Goal: Transaction & Acquisition: Book appointment/travel/reservation

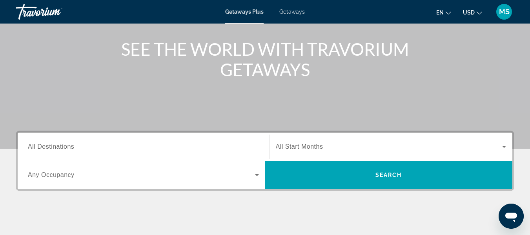
scroll to position [118, 0]
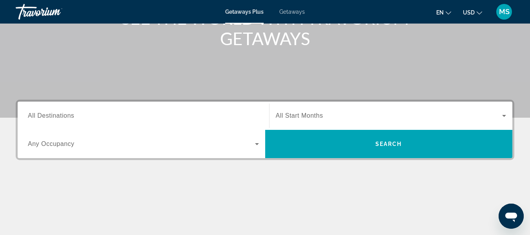
click at [40, 144] on span "Any Occupancy" at bounding box center [51, 144] width 47 height 7
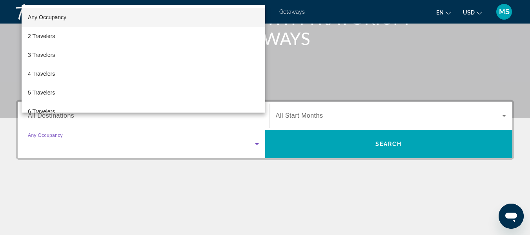
scroll to position [192, 0]
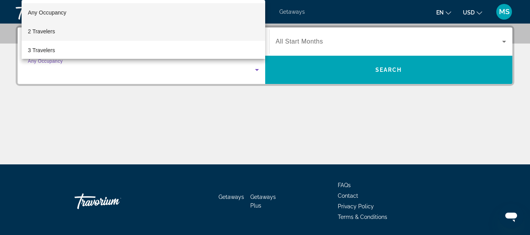
click at [40, 34] on span "2 Travelers" at bounding box center [41, 31] width 27 height 9
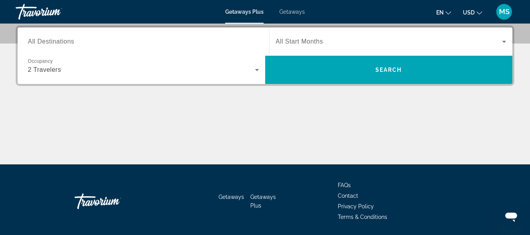
click at [295, 44] on span "All Start Months" at bounding box center [300, 41] width 48 height 7
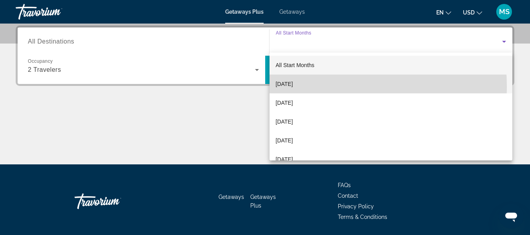
click at [293, 86] on span "[DATE]" at bounding box center [284, 83] width 17 height 9
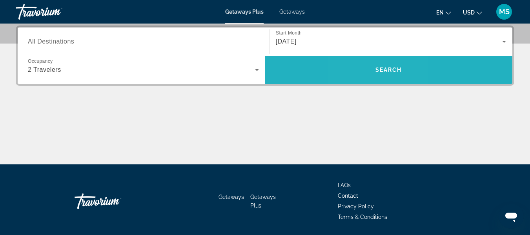
click at [371, 75] on span "Search widget" at bounding box center [389, 69] width 248 height 19
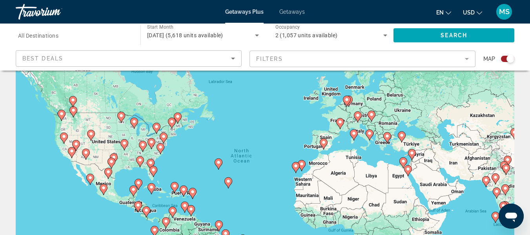
scroll to position [39, 0]
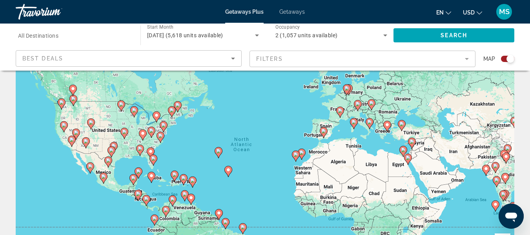
click at [511, 124] on div "To activate drag with keyboard, press Alt + Enter. Once in keyboard drag state,…" at bounding box center [265, 157] width 499 height 236
type input "**********"
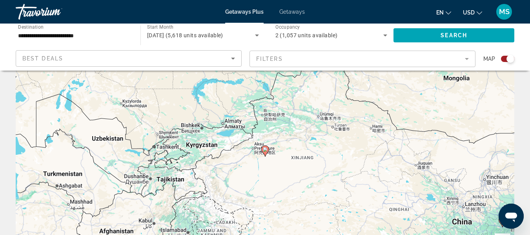
click at [504, 59] on div "Search widget" at bounding box center [507, 59] width 13 height 6
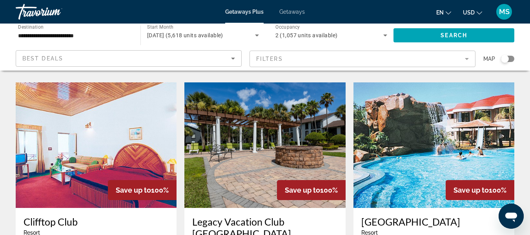
scroll to position [903, 0]
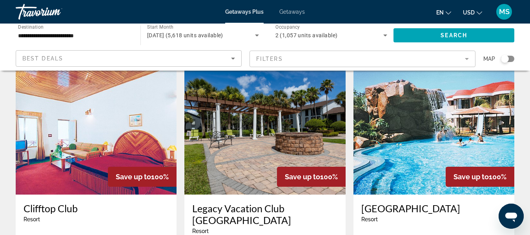
click at [261, 117] on img "Main content" at bounding box center [265, 132] width 161 height 126
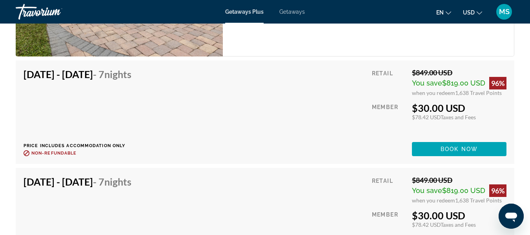
scroll to position [2280, 0]
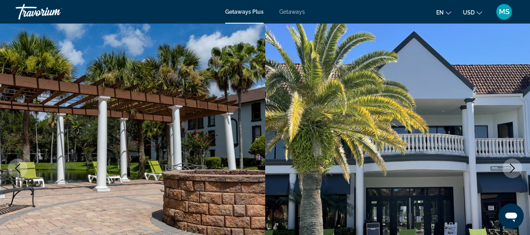
scroll to position [0, 0]
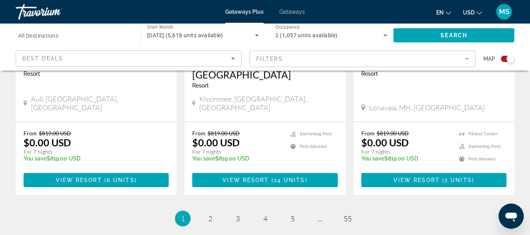
scroll to position [1298, 0]
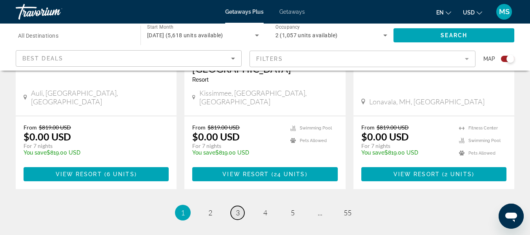
click at [236, 208] on span "3" at bounding box center [238, 212] width 4 height 9
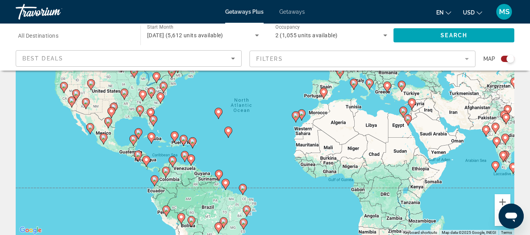
scroll to position [39, 0]
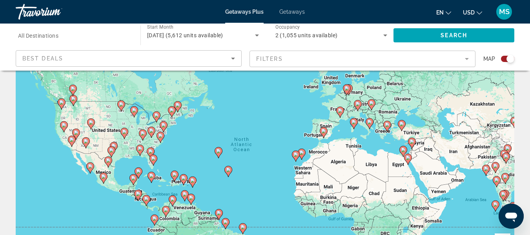
click at [103, 176] on image "Main content" at bounding box center [103, 176] width 5 height 5
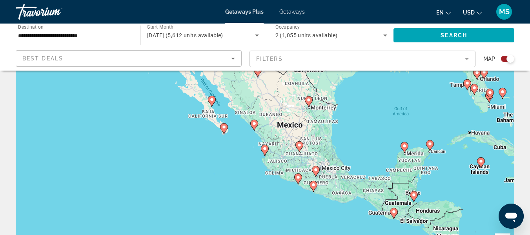
scroll to position [0, 0]
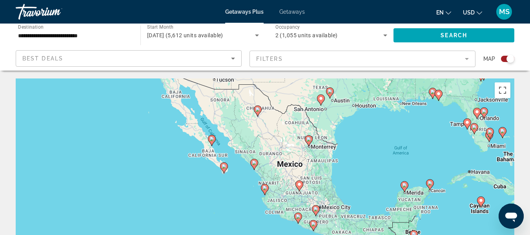
click at [478, 110] on image "Main content" at bounding box center [477, 112] width 5 height 5
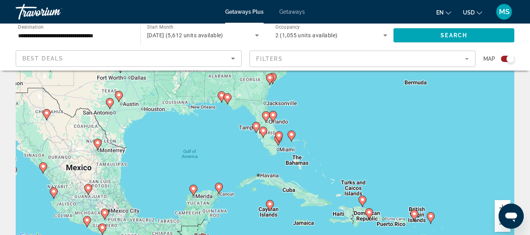
scroll to position [79, 0]
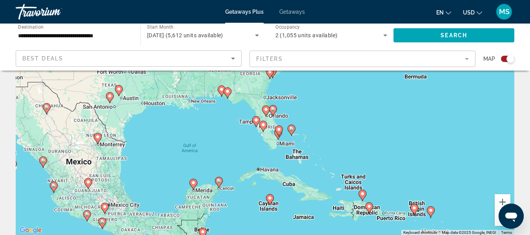
click at [272, 111] on image "Main content" at bounding box center [273, 109] width 5 height 5
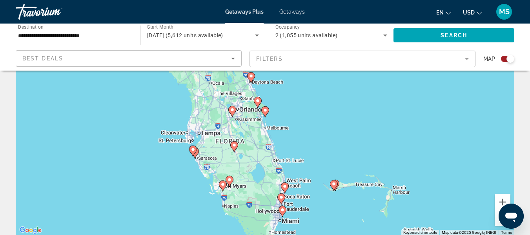
click at [235, 110] on icon "Main content" at bounding box center [232, 111] width 7 height 10
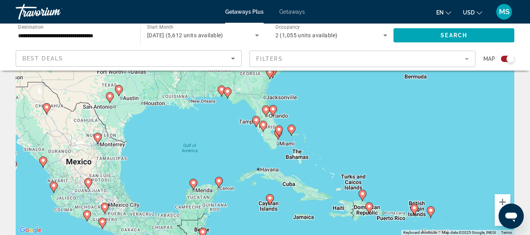
click at [273, 111] on image "Main content" at bounding box center [273, 109] width 5 height 5
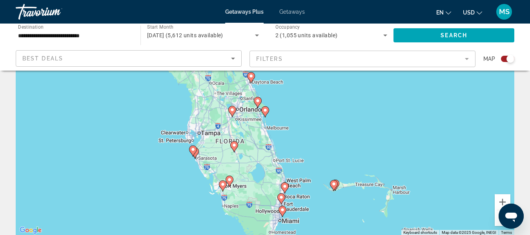
click at [258, 104] on icon "Main content" at bounding box center [257, 102] width 7 height 10
type input "**********"
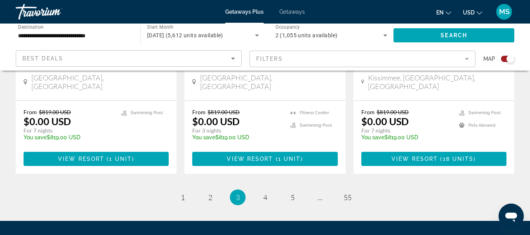
scroll to position [1335, 0]
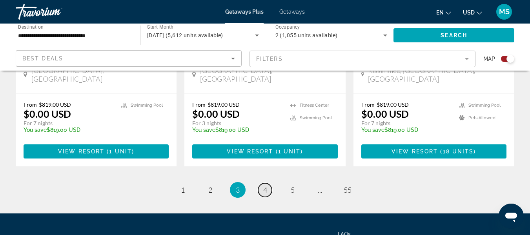
click at [269, 183] on link "page 4" at bounding box center [265, 190] width 14 height 14
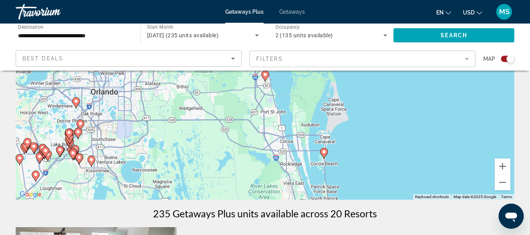
scroll to position [79, 0]
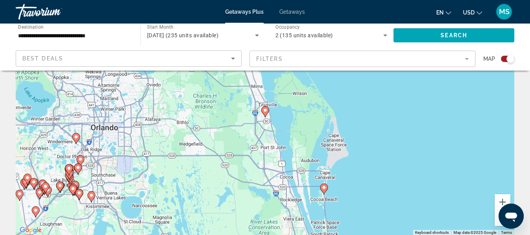
click at [267, 116] on gmp-advanced-marker "Main content" at bounding box center [265, 112] width 8 height 12
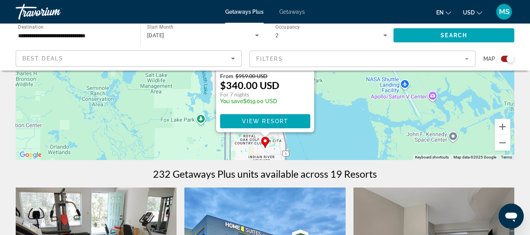
scroll to position [157, 0]
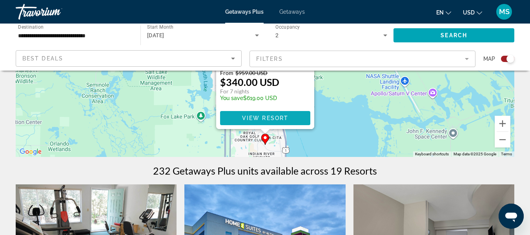
click at [281, 121] on span "View Resort" at bounding box center [265, 118] width 46 height 6
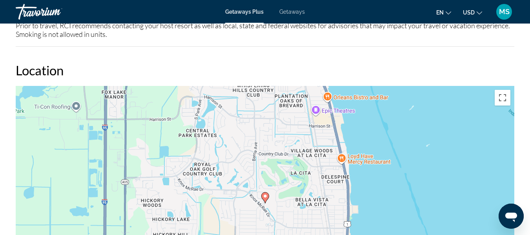
scroll to position [1139, 0]
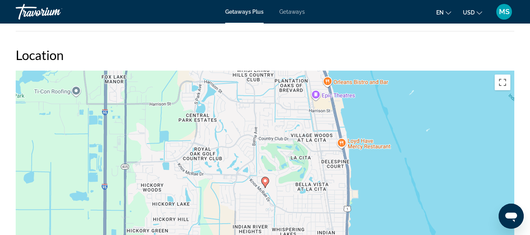
click at [266, 183] on image "Main content" at bounding box center [265, 181] width 5 height 5
click at [265, 183] on image "Main content" at bounding box center [265, 181] width 5 height 5
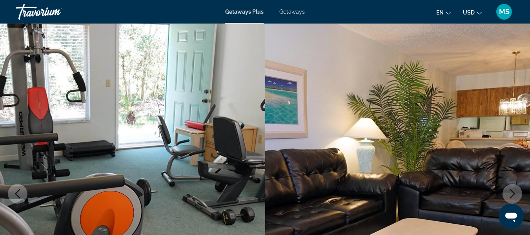
scroll to position [0, 0]
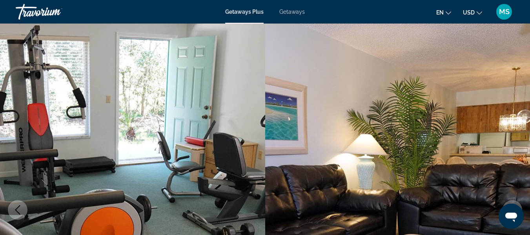
click at [288, 15] on div "Getaways Plus Getaways en English Español Français Italiano Português русский U…" at bounding box center [265, 12] width 530 height 20
click at [290, 12] on span "Getaways" at bounding box center [293, 12] width 26 height 6
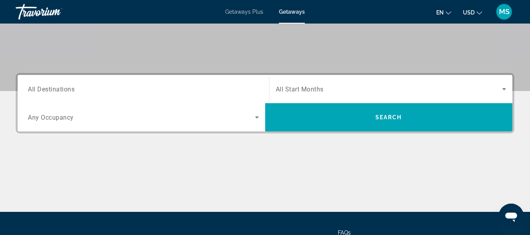
scroll to position [118, 0]
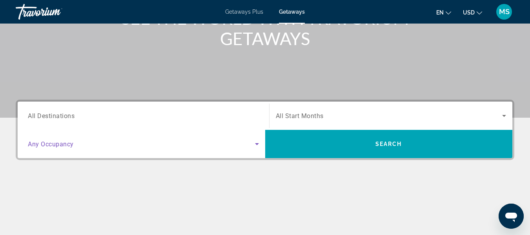
click at [258, 145] on icon "Search widget" at bounding box center [256, 143] width 9 height 9
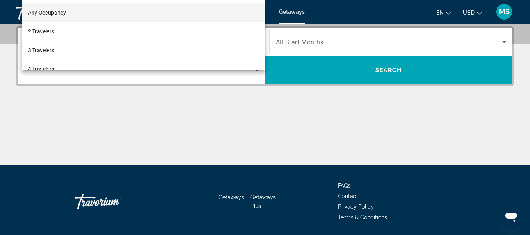
scroll to position [192, 0]
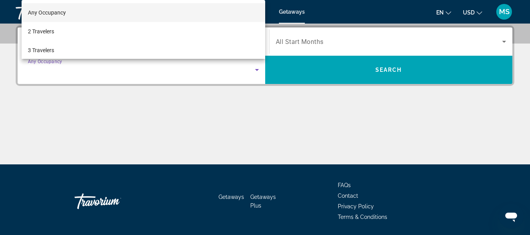
click at [307, 43] on div at bounding box center [265, 117] width 530 height 235
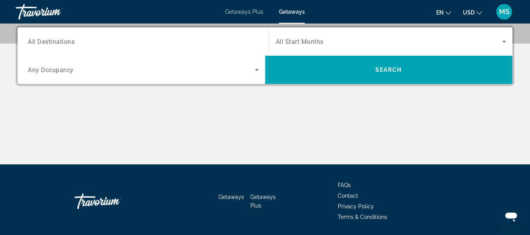
click at [307, 43] on span "All Start Months" at bounding box center [300, 41] width 48 height 7
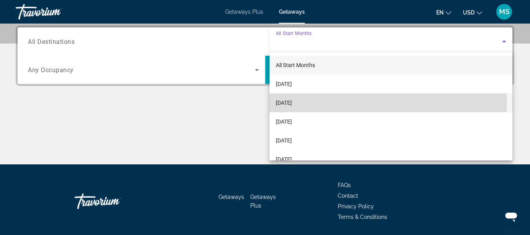
click at [292, 102] on span "[DATE]" at bounding box center [284, 102] width 16 height 9
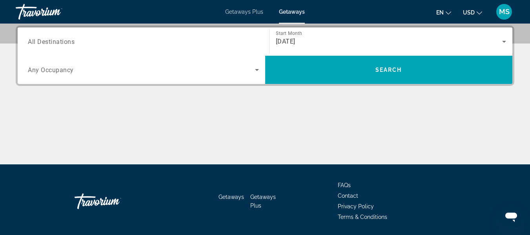
click at [55, 71] on span "Any Occupancy" at bounding box center [51, 69] width 46 height 7
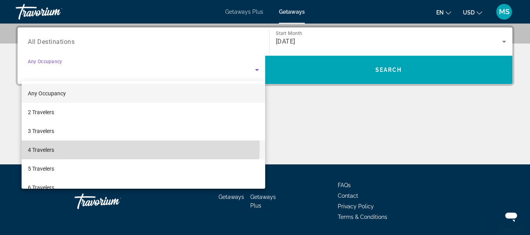
click at [41, 146] on span "4 Travelers" at bounding box center [41, 149] width 26 height 9
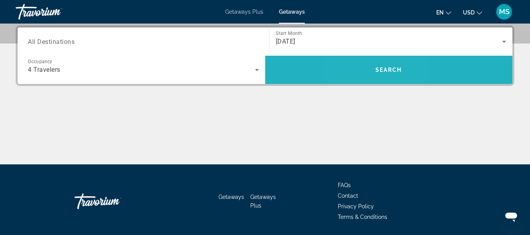
click at [371, 70] on span "Search widget" at bounding box center [389, 69] width 248 height 19
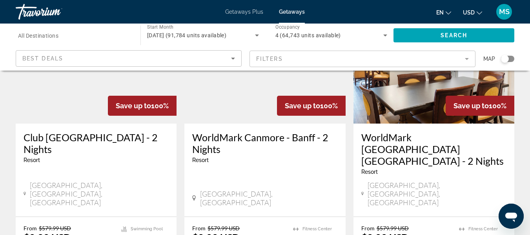
scroll to position [1060, 0]
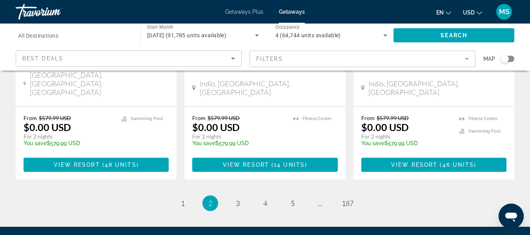
scroll to position [1106, 0]
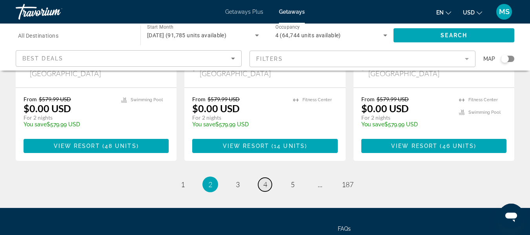
click at [265, 180] on span "4" at bounding box center [265, 184] width 4 height 9
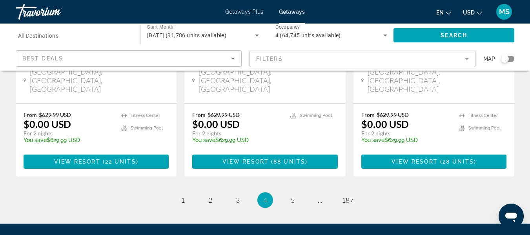
scroll to position [1095, 0]
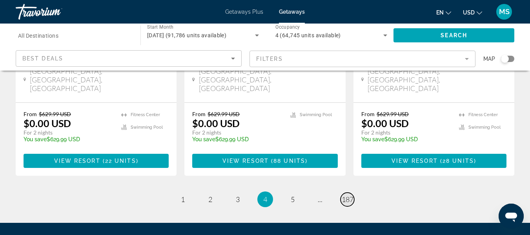
click at [344, 195] on span "187" at bounding box center [348, 199] width 12 height 9
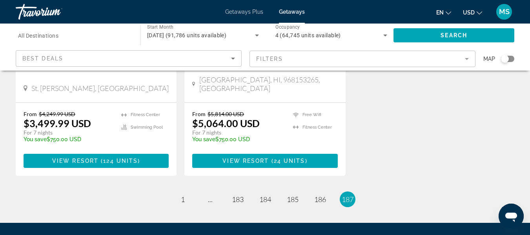
scroll to position [196, 0]
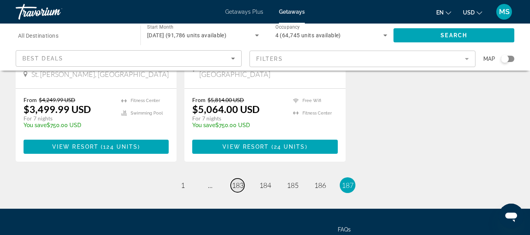
click at [233, 181] on span "183" at bounding box center [238, 185] width 12 height 9
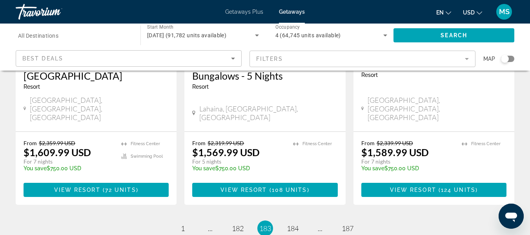
scroll to position [1094, 0]
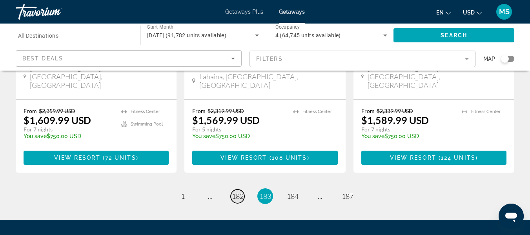
click at [234, 192] on span "182" at bounding box center [238, 196] width 12 height 9
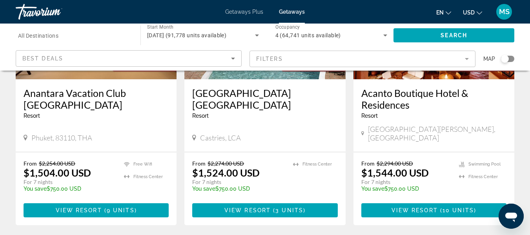
scroll to position [1060, 0]
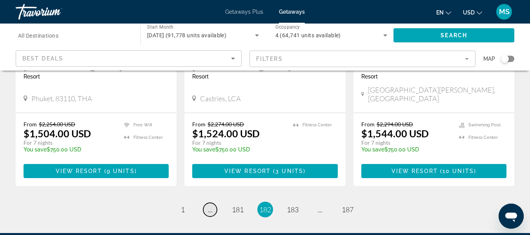
click at [210, 205] on span "..." at bounding box center [210, 209] width 5 height 9
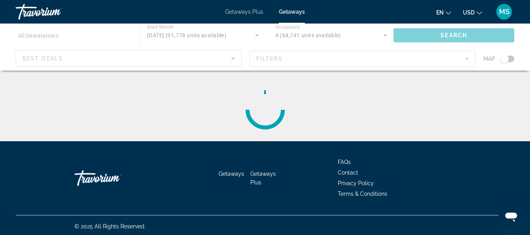
click at [210, 141] on div "Main content" at bounding box center [265, 110] width 499 height 63
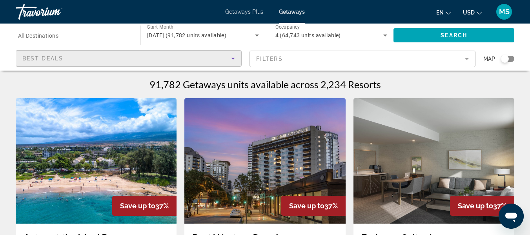
click at [88, 56] on div "Best Deals" at bounding box center [126, 58] width 209 height 9
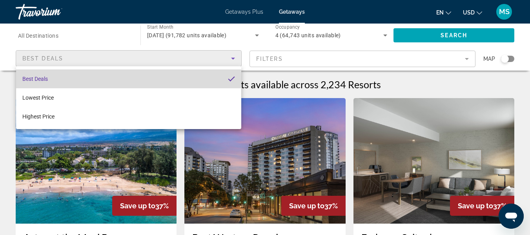
click at [64, 79] on mat-option "Best Deals" at bounding box center [128, 78] width 225 height 19
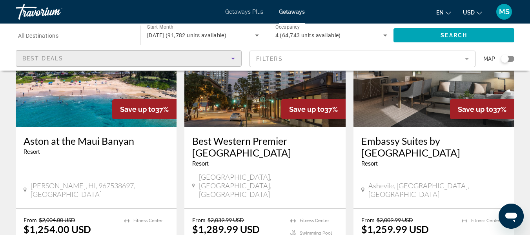
scroll to position [118, 0]
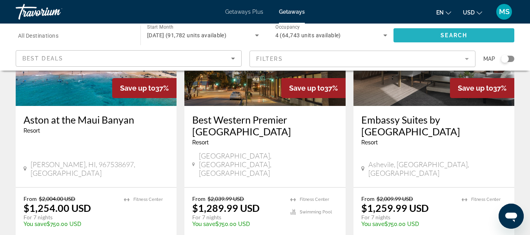
click at [417, 31] on span "Search widget" at bounding box center [454, 35] width 121 height 19
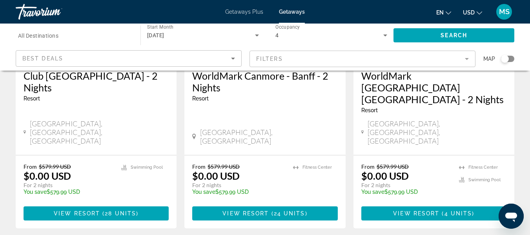
scroll to position [1118, 0]
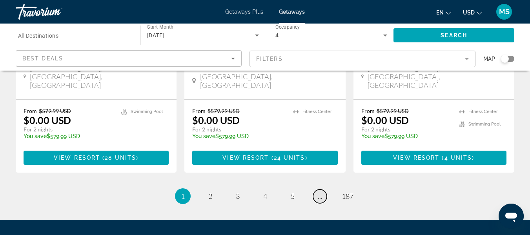
click at [319, 192] on span "..." at bounding box center [320, 196] width 5 height 9
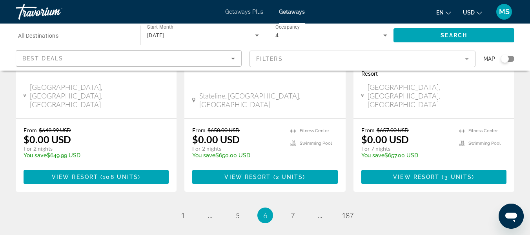
scroll to position [1106, 0]
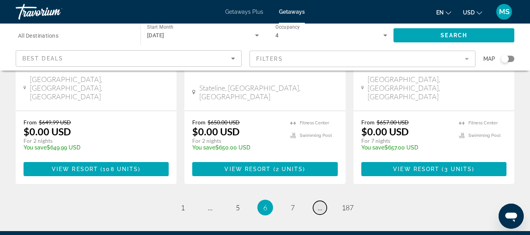
click at [320, 203] on span "..." at bounding box center [320, 207] width 5 height 9
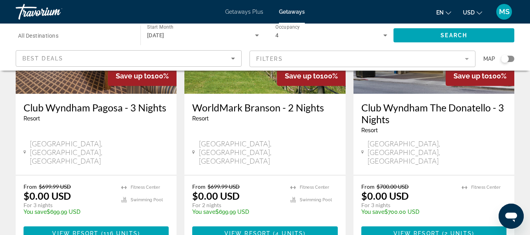
scroll to position [1021, 0]
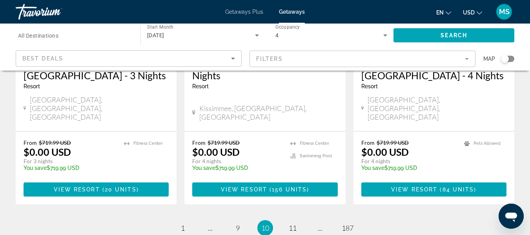
scroll to position [1099, 0]
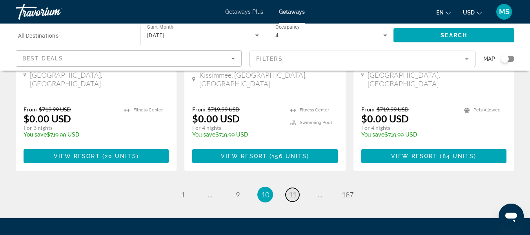
click at [298, 188] on link "page 11" at bounding box center [293, 195] width 14 height 14
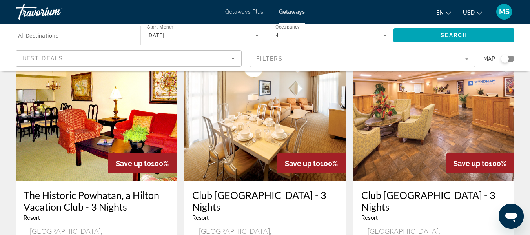
scroll to position [903, 0]
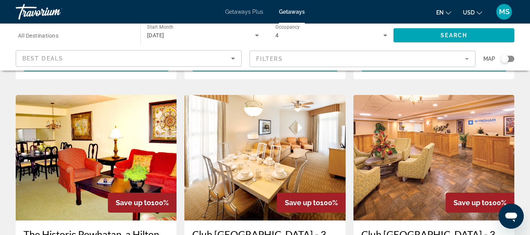
click at [420, 109] on img "Main content" at bounding box center [434, 158] width 161 height 126
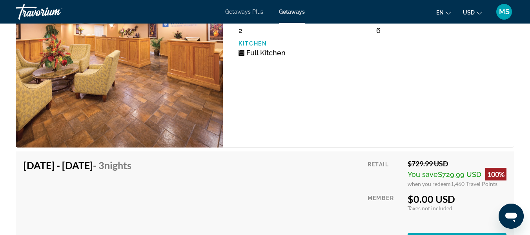
scroll to position [1499, 0]
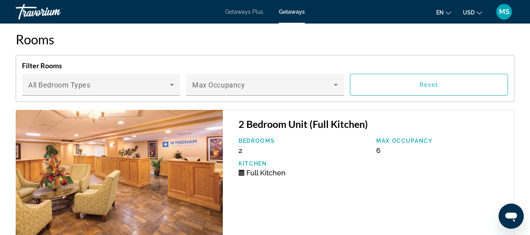
click at [202, 150] on img "Main content" at bounding box center [119, 189] width 207 height 158
click at [249, 130] on h3 "2 Bedroom Unit (Full Kitchen)" at bounding box center [373, 124] width 268 height 12
click at [102, 145] on img "Main content" at bounding box center [119, 189] width 207 height 158
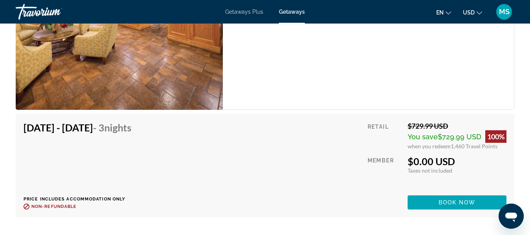
scroll to position [1656, 0]
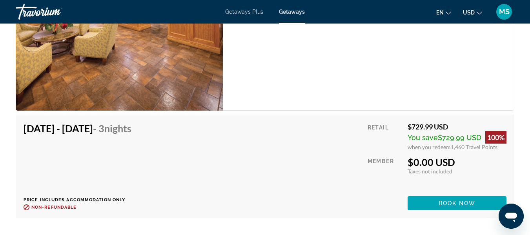
click at [197, 107] on img "Main content" at bounding box center [119, 32] width 207 height 158
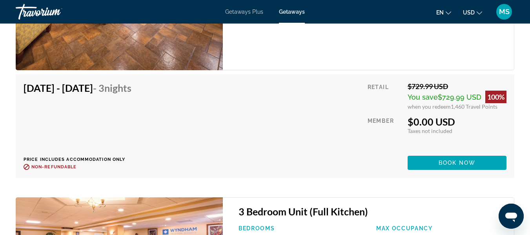
scroll to position [1696, 0]
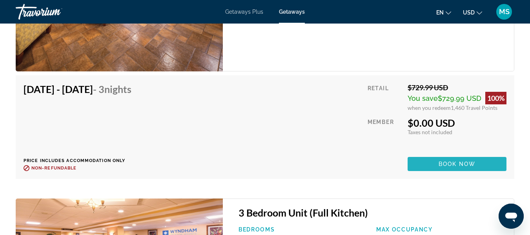
click at [439, 167] on span "Book now" at bounding box center [457, 164] width 37 height 6
